Goal: Find specific page/section: Find specific page/section

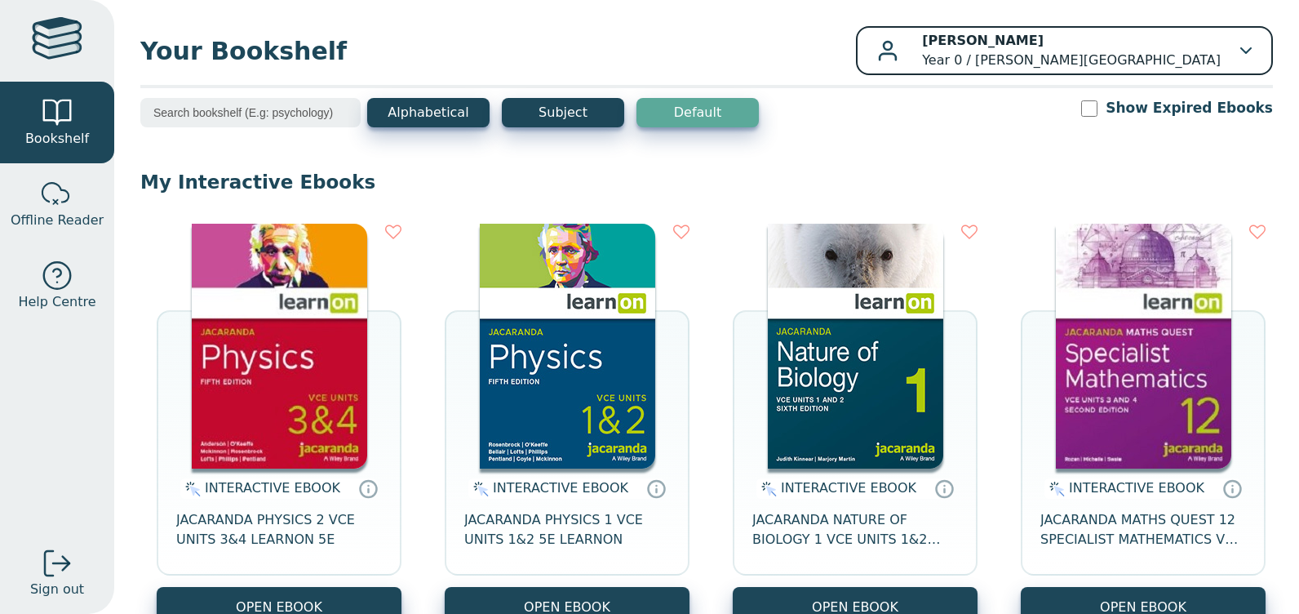
click at [1044, 47] on b "[PERSON_NAME]" at bounding box center [983, 41] width 122 height 16
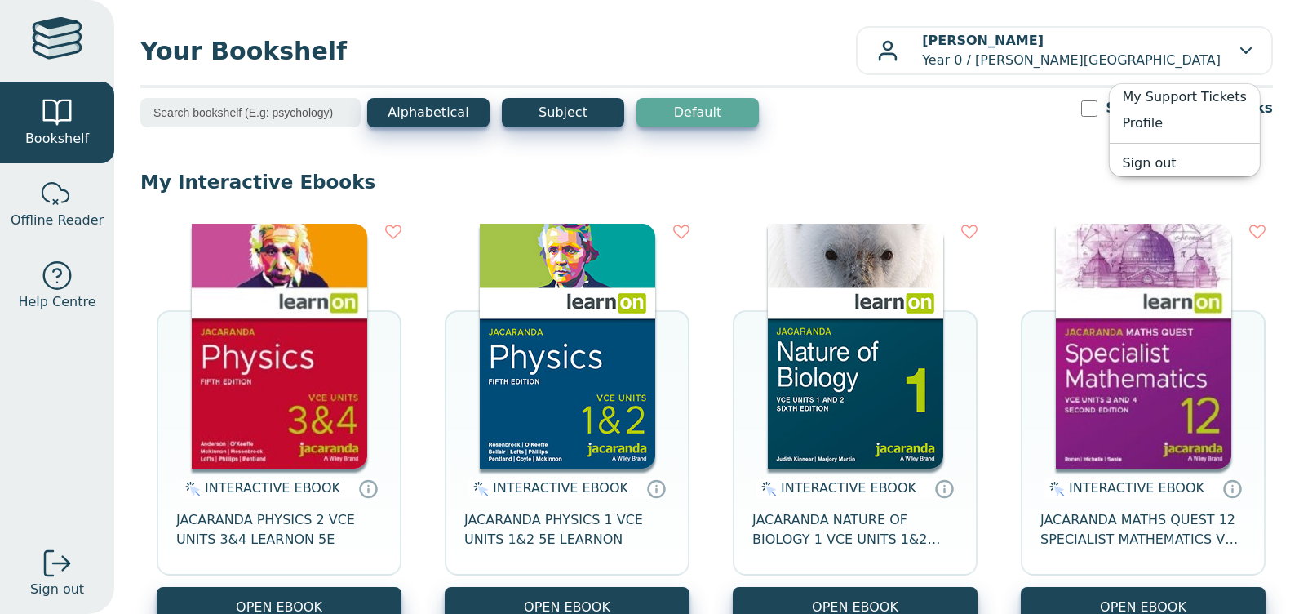
drag, startPoint x: 1045, startPoint y: 140, endPoint x: 1034, endPoint y: 140, distance: 10.6
click at [1045, 140] on div "Alphabetical Subject Default Show Expired Ebooks" at bounding box center [706, 123] width 1133 height 51
click at [169, 113] on input "search" at bounding box center [250, 112] width 220 height 29
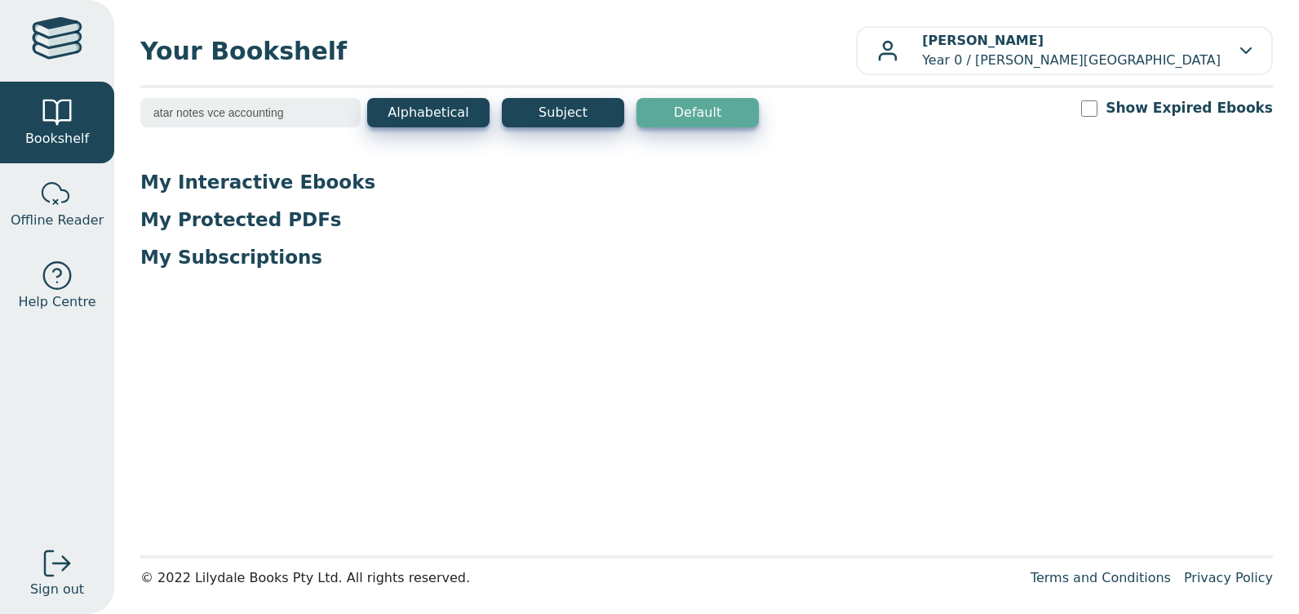
type input "atar notes vce accounting"
click at [298, 117] on input "atar notes vce accounting" at bounding box center [250, 112] width 220 height 29
click at [66, 50] on div at bounding box center [57, 40] width 51 height 47
click at [56, 35] on div at bounding box center [57, 40] width 51 height 47
drag, startPoint x: 305, startPoint y: 113, endPoint x: 0, endPoint y: 93, distance: 305.9
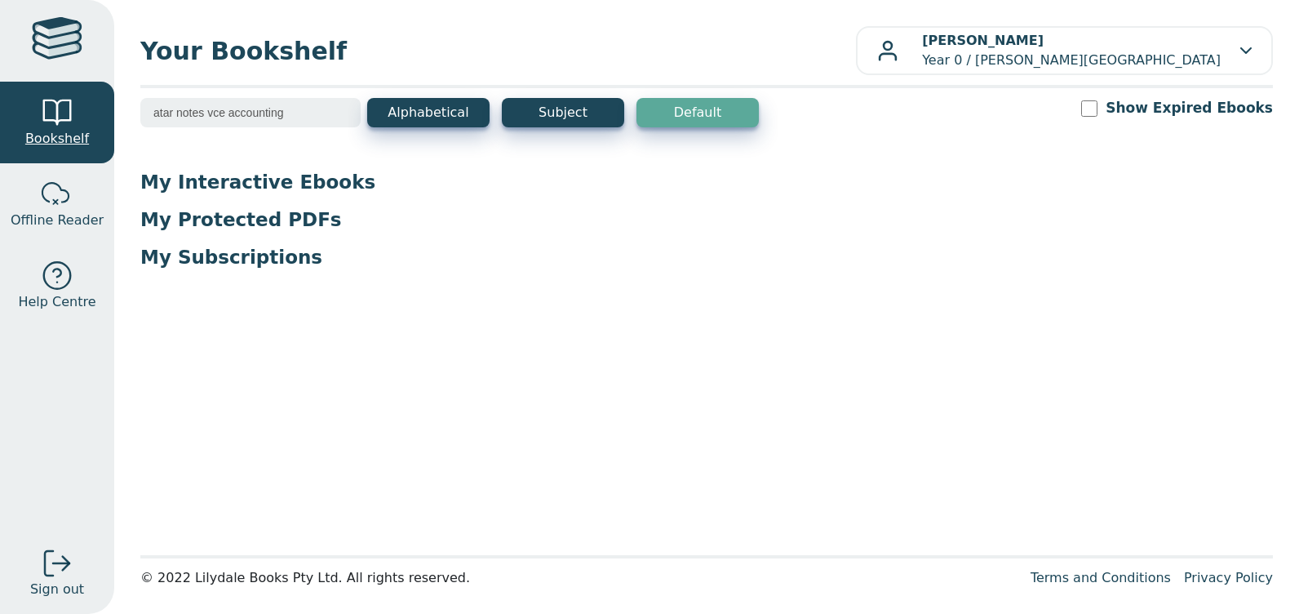
click at [0, 96] on html "Bookshelf Offline Reader Help Centre Sign out Your Bookshelf Brenda King" at bounding box center [649, 307] width 1299 height 614
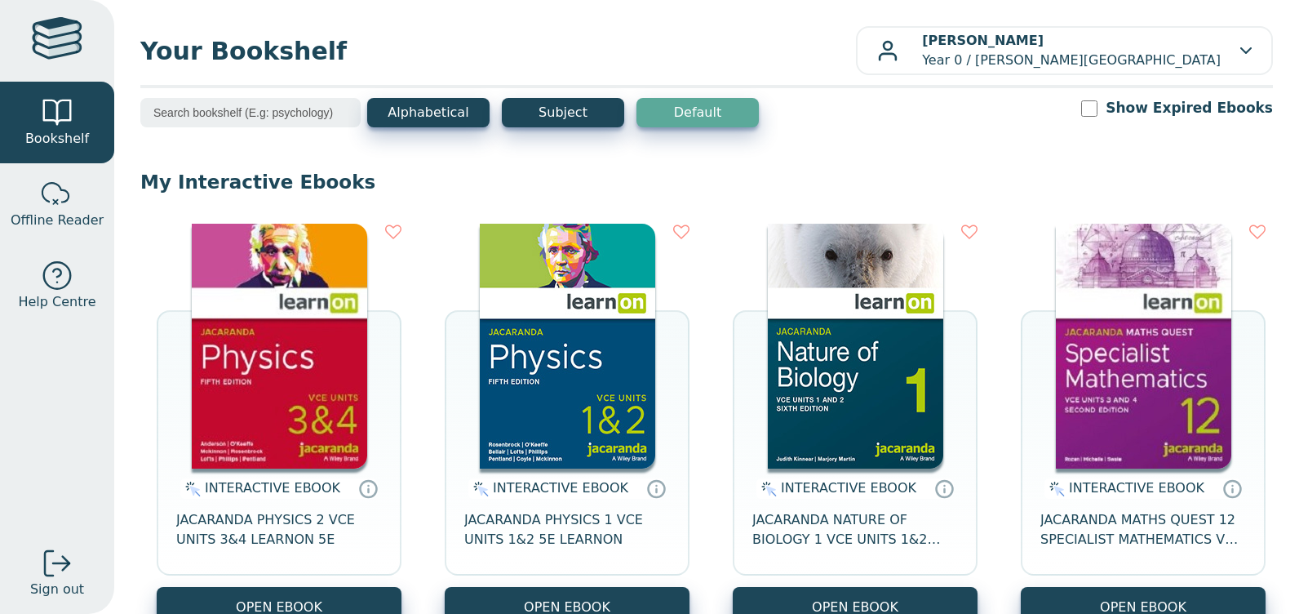
click at [166, 109] on input "search" at bounding box center [250, 112] width 220 height 29
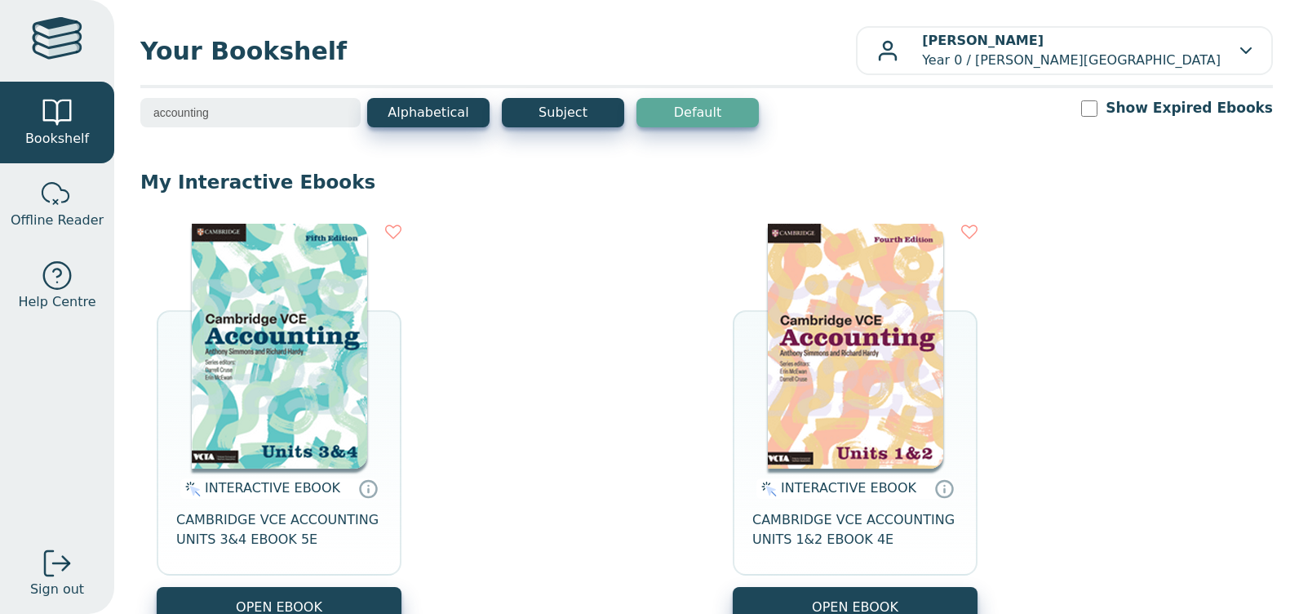
type input "accounting"
